Goal: Information Seeking & Learning: Learn about a topic

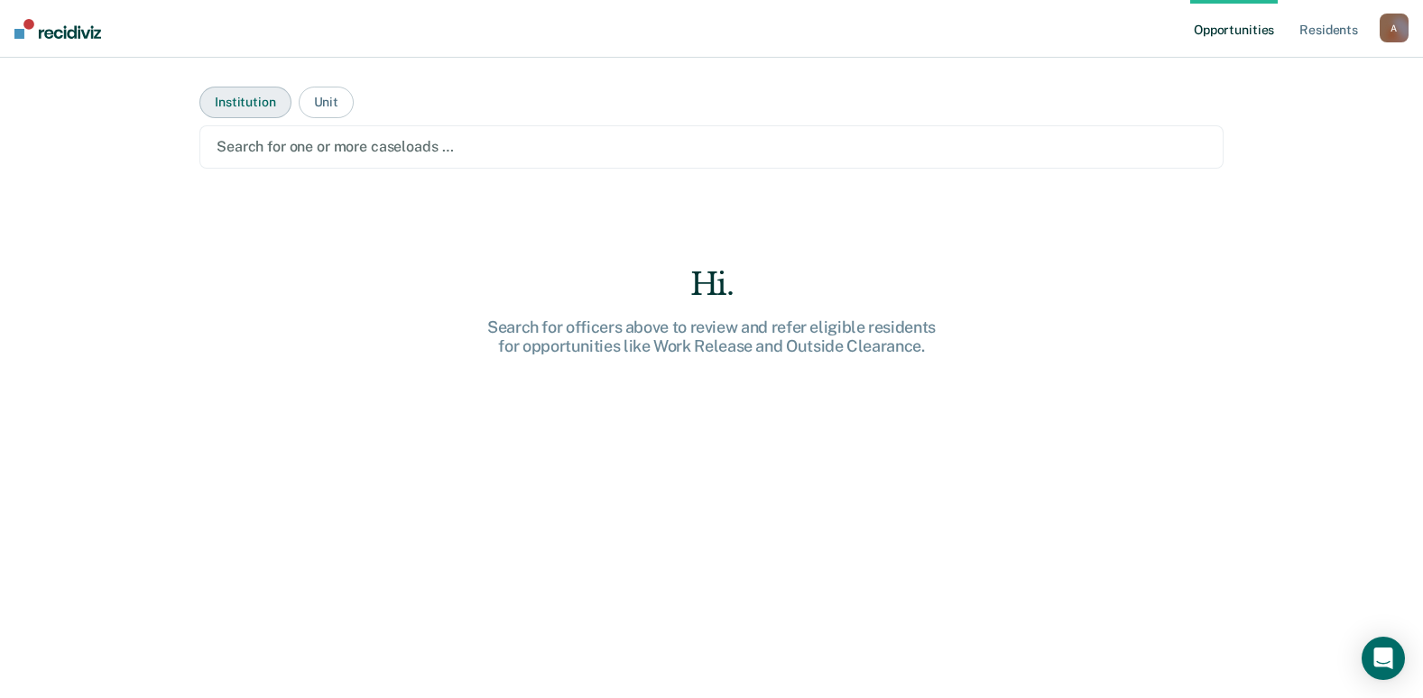
click at [253, 89] on button "Institution" at bounding box center [244, 103] width 91 height 32
click at [275, 141] on div at bounding box center [712, 146] width 990 height 21
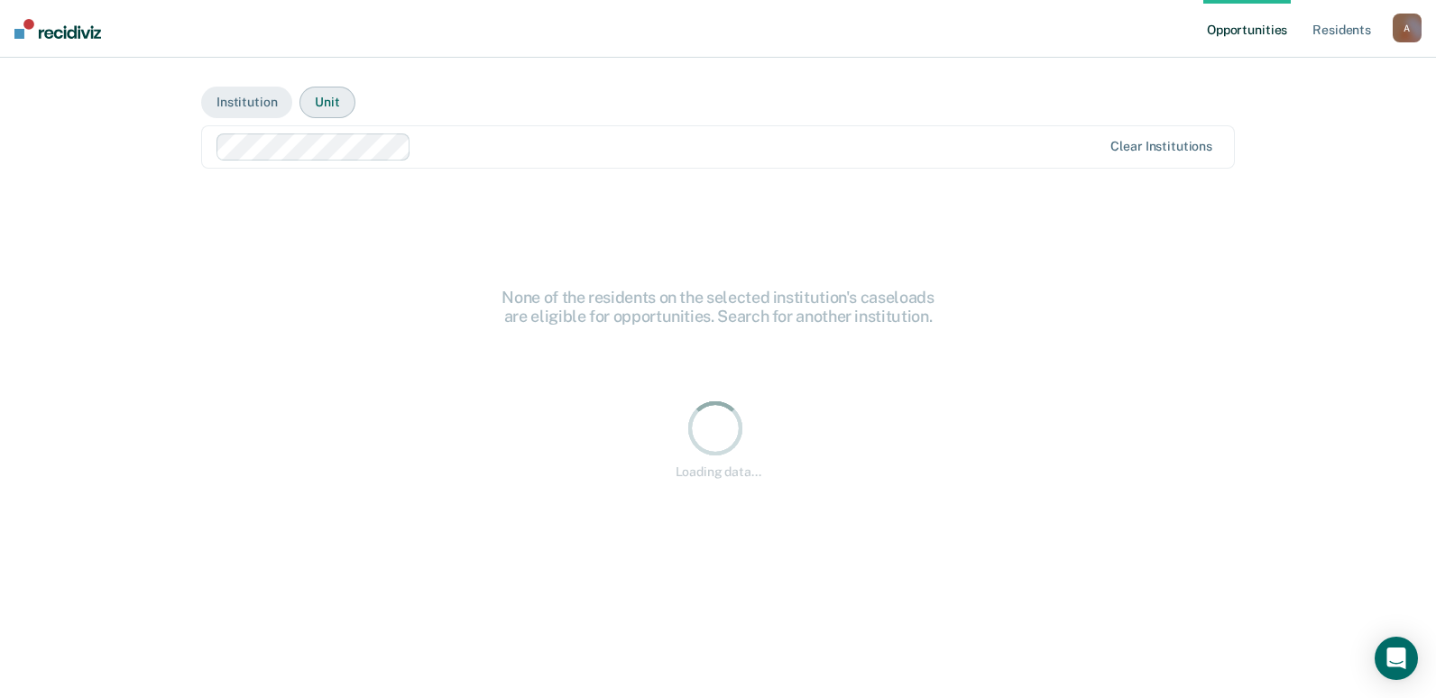
click at [328, 104] on button "Unit" at bounding box center [326, 103] width 55 height 32
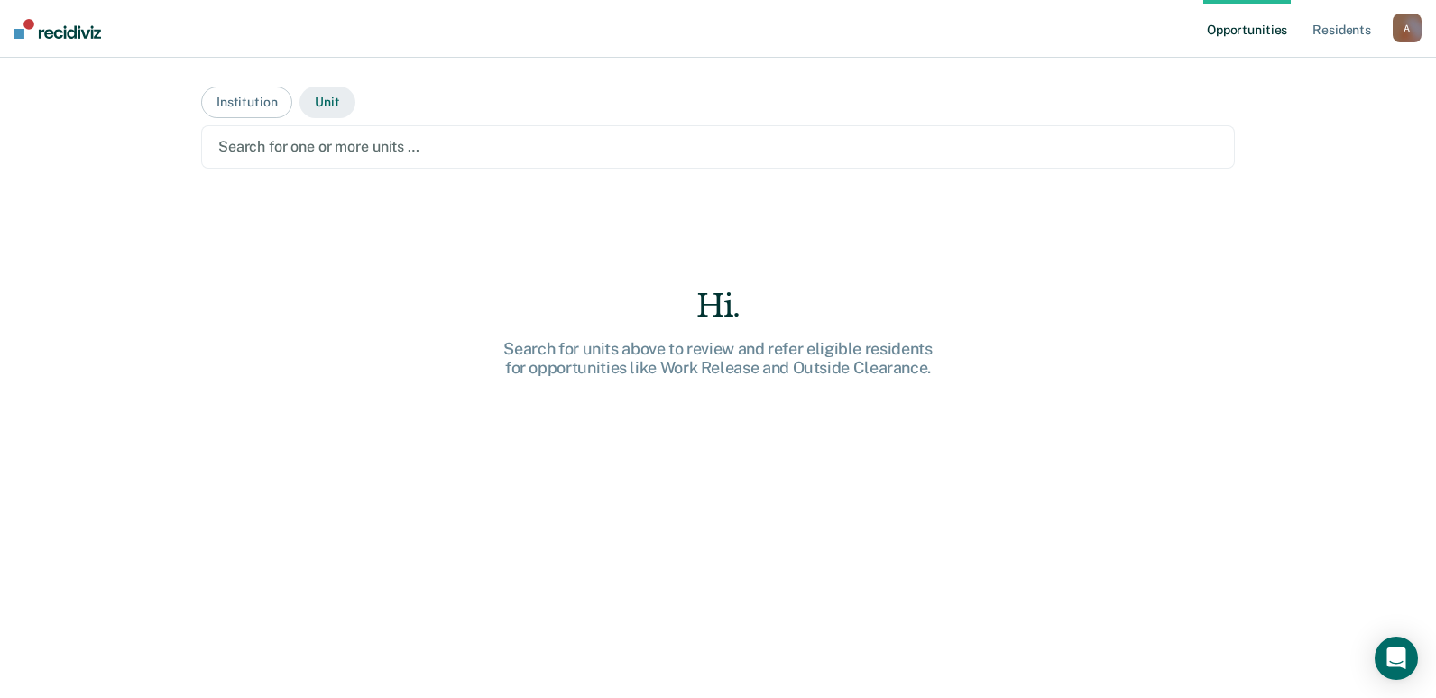
click at [328, 104] on button "Unit" at bounding box center [326, 103] width 55 height 32
click at [263, 99] on button "Institution" at bounding box center [246, 103] width 91 height 32
click at [260, 143] on div at bounding box center [718, 146] width 1000 height 21
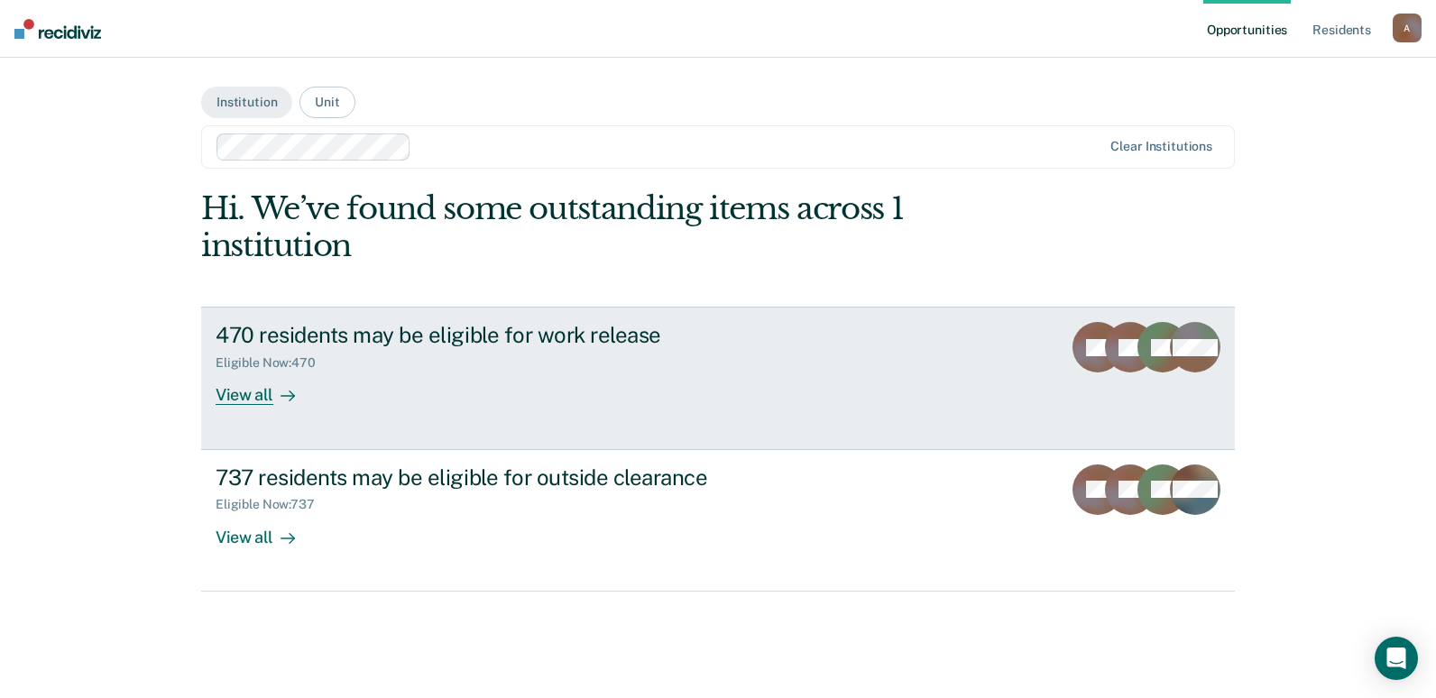
click at [253, 389] on div "View all" at bounding box center [266, 388] width 101 height 35
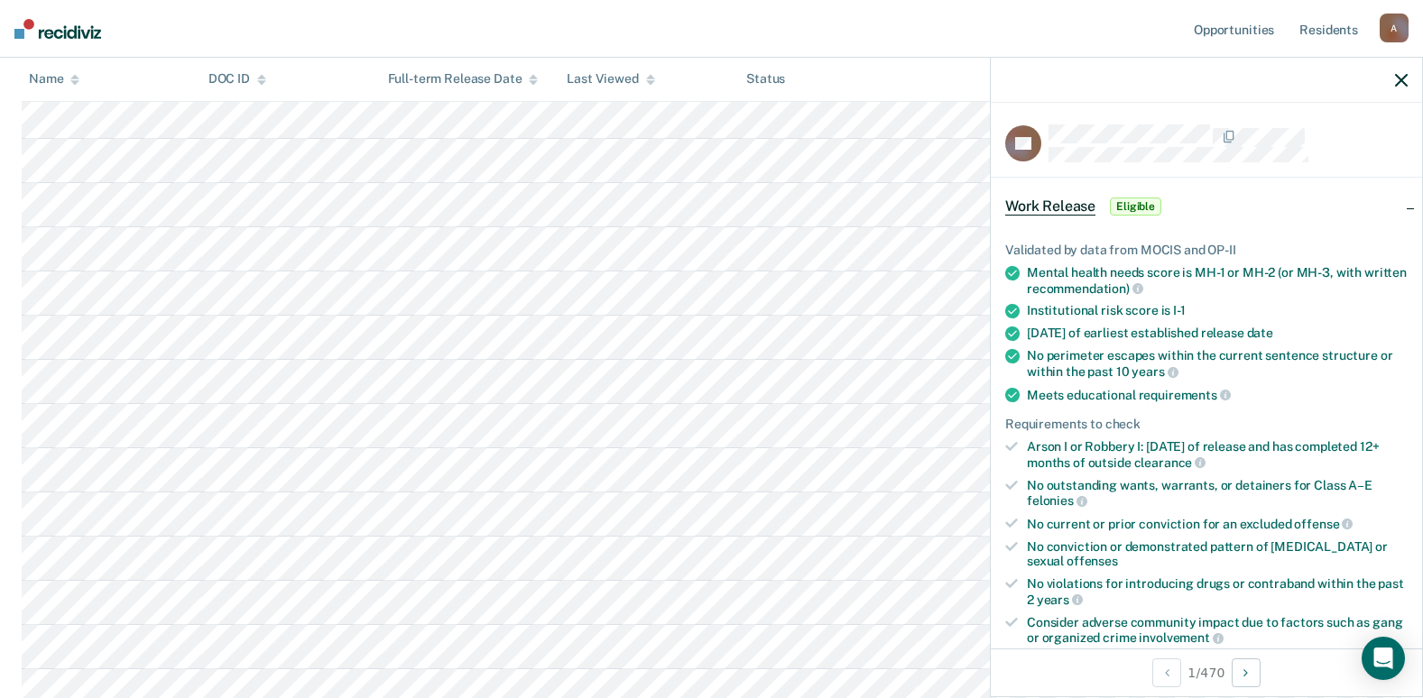
scroll to position [992, 0]
